Goal: Entertainment & Leisure: Consume media (video, audio)

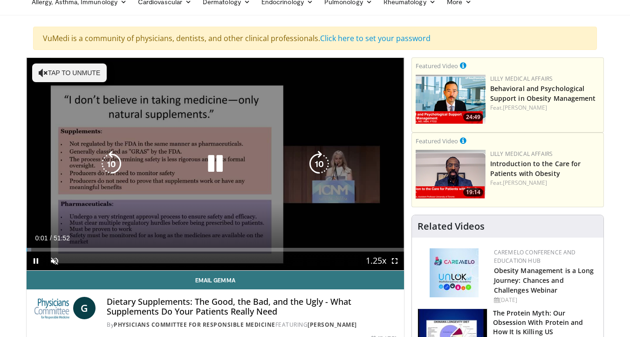
scroll to position [52, 0]
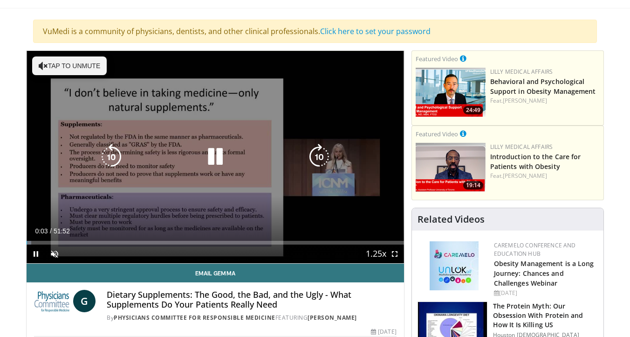
click at [213, 156] on icon "Video Player" at bounding box center [215, 157] width 26 height 26
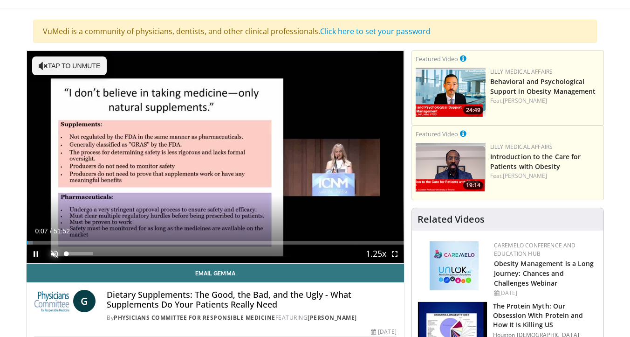
click at [53, 255] on span "Video Player" at bounding box center [54, 253] width 19 height 19
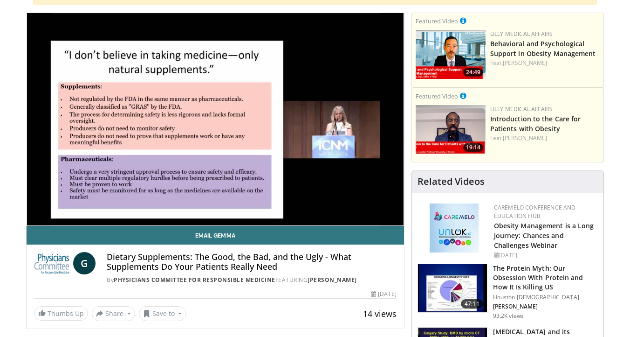
scroll to position [90, 0]
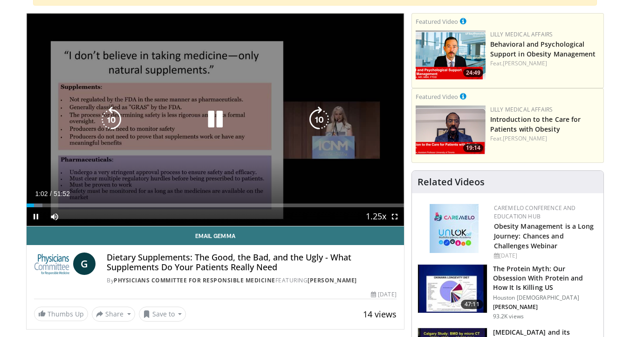
click at [212, 120] on icon "Video Player" at bounding box center [215, 119] width 26 height 26
